Goal: Task Accomplishment & Management: Manage account settings

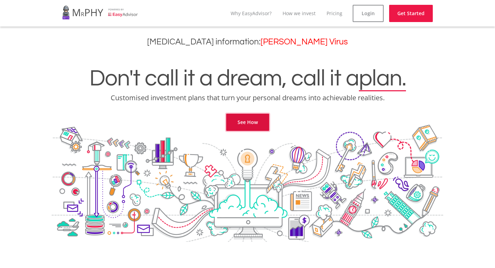
click at [266, 128] on link "See How" at bounding box center [247, 121] width 43 height 17
click at [367, 14] on link "Login" at bounding box center [368, 13] width 31 height 17
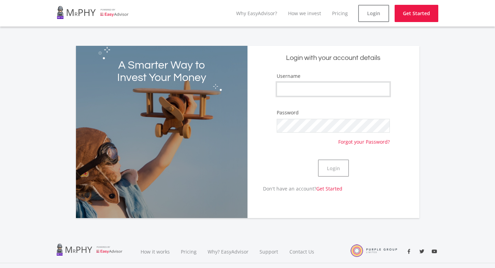
click at [322, 85] on input "Username" at bounding box center [333, 89] width 113 height 14
